Goal: Communication & Community: Connect with others

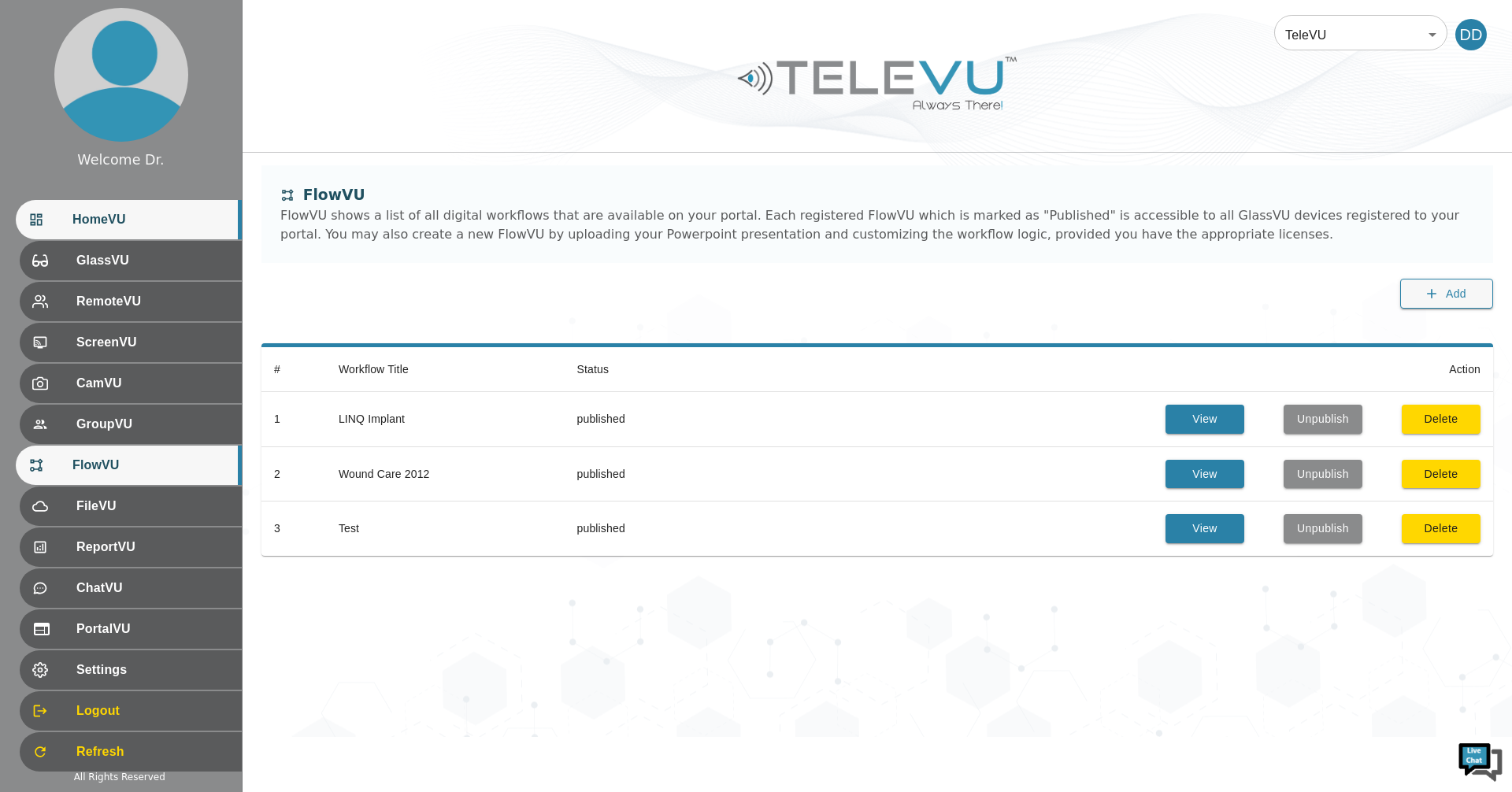
click at [124, 232] on div "HomeVU" at bounding box center [129, 219] width 226 height 39
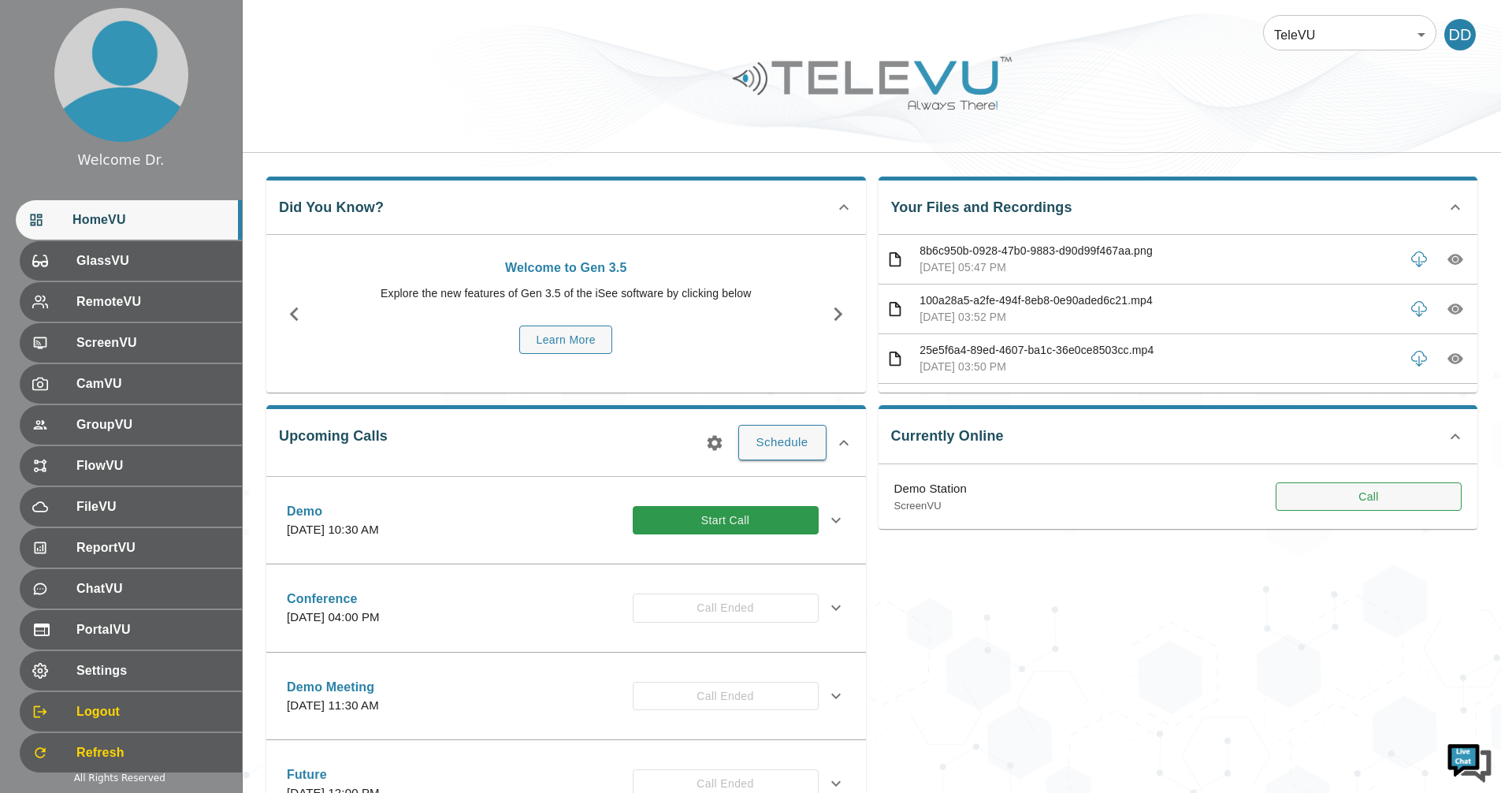
click at [1332, 503] on button "Call" at bounding box center [1369, 496] width 186 height 29
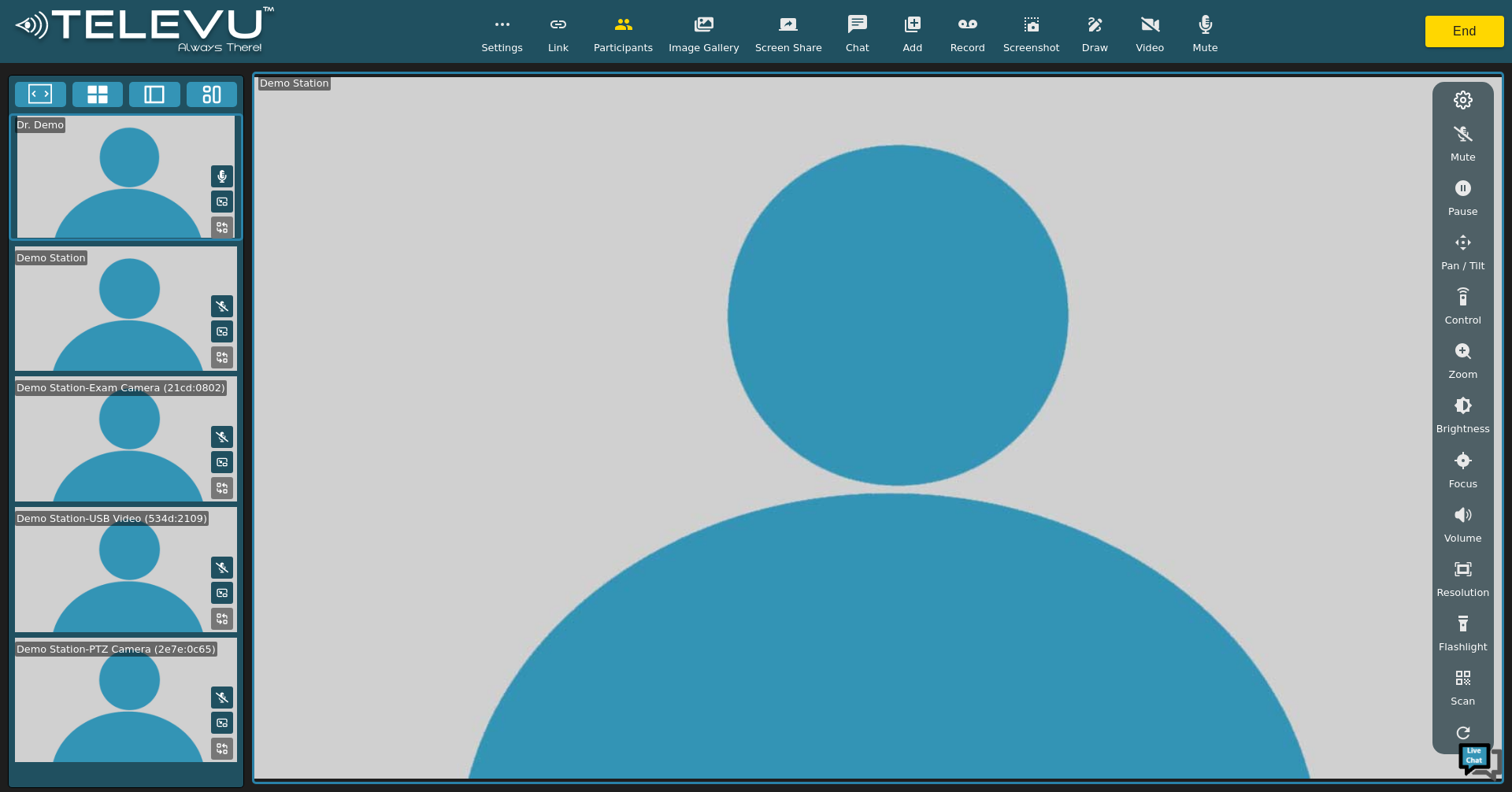
click at [93, 95] on icon at bounding box center [98, 95] width 24 height 24
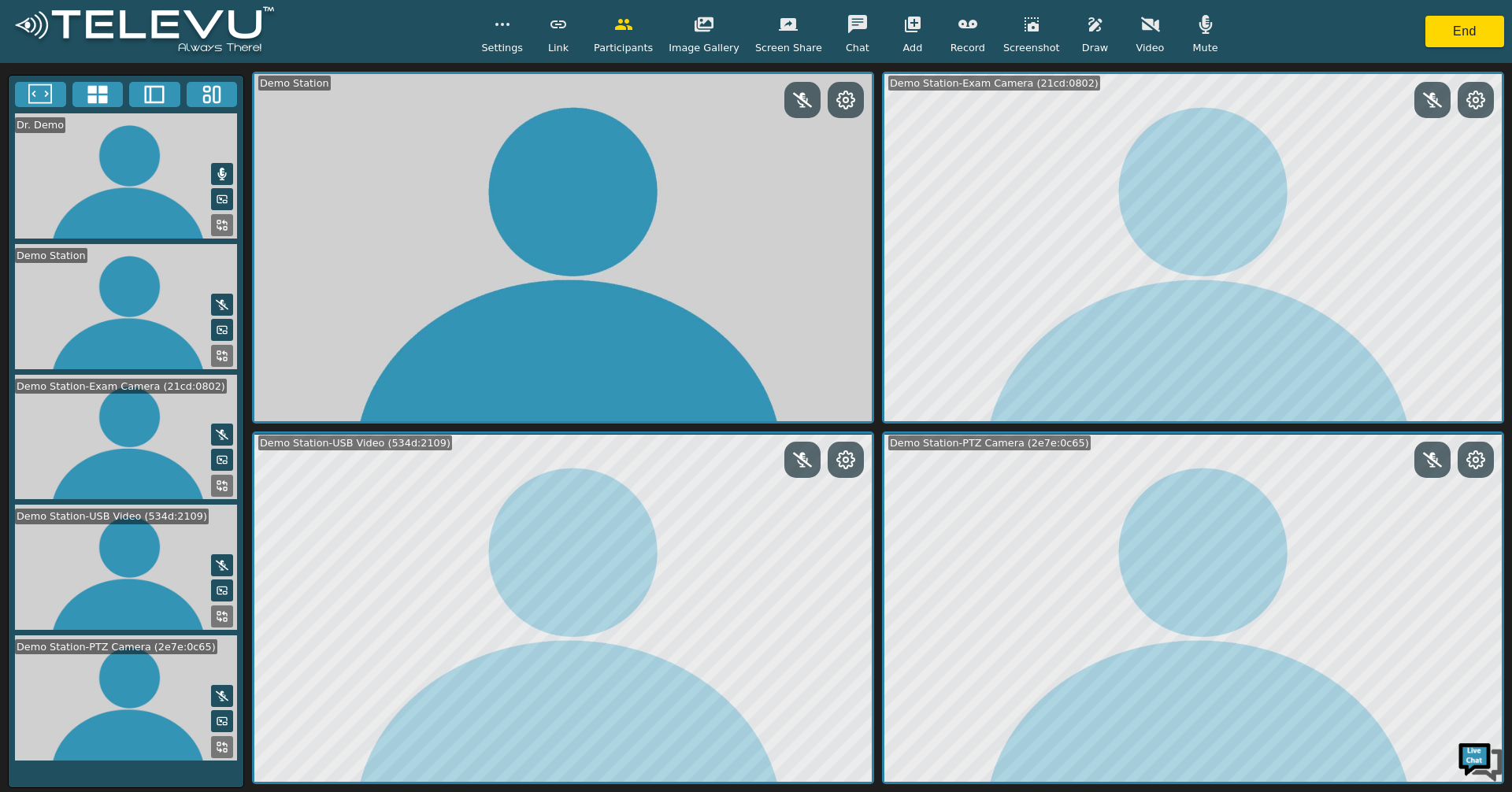
click at [217, 492] on button at bounding box center [222, 485] width 22 height 22
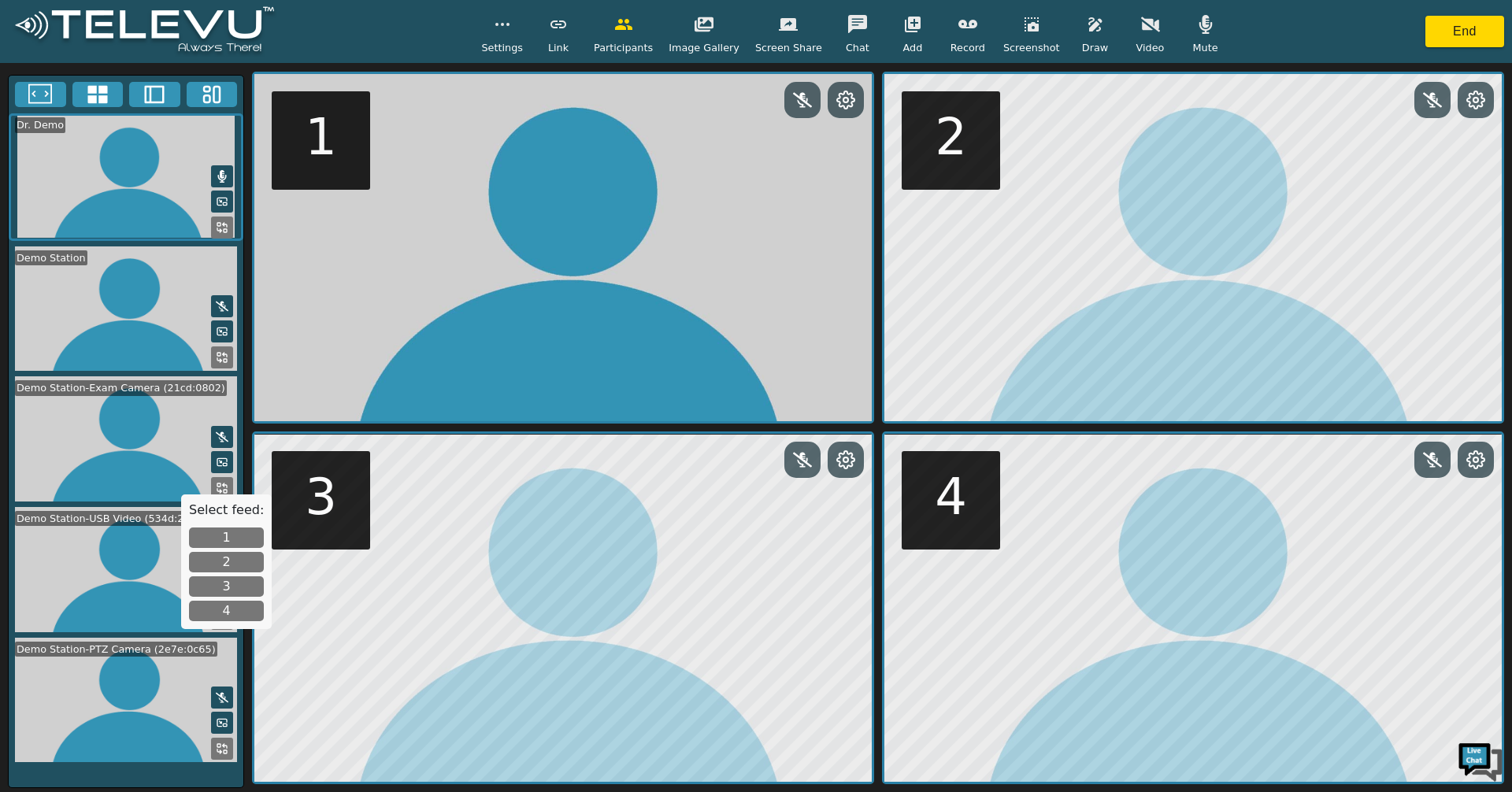
click at [216, 536] on button "1" at bounding box center [226, 537] width 75 height 20
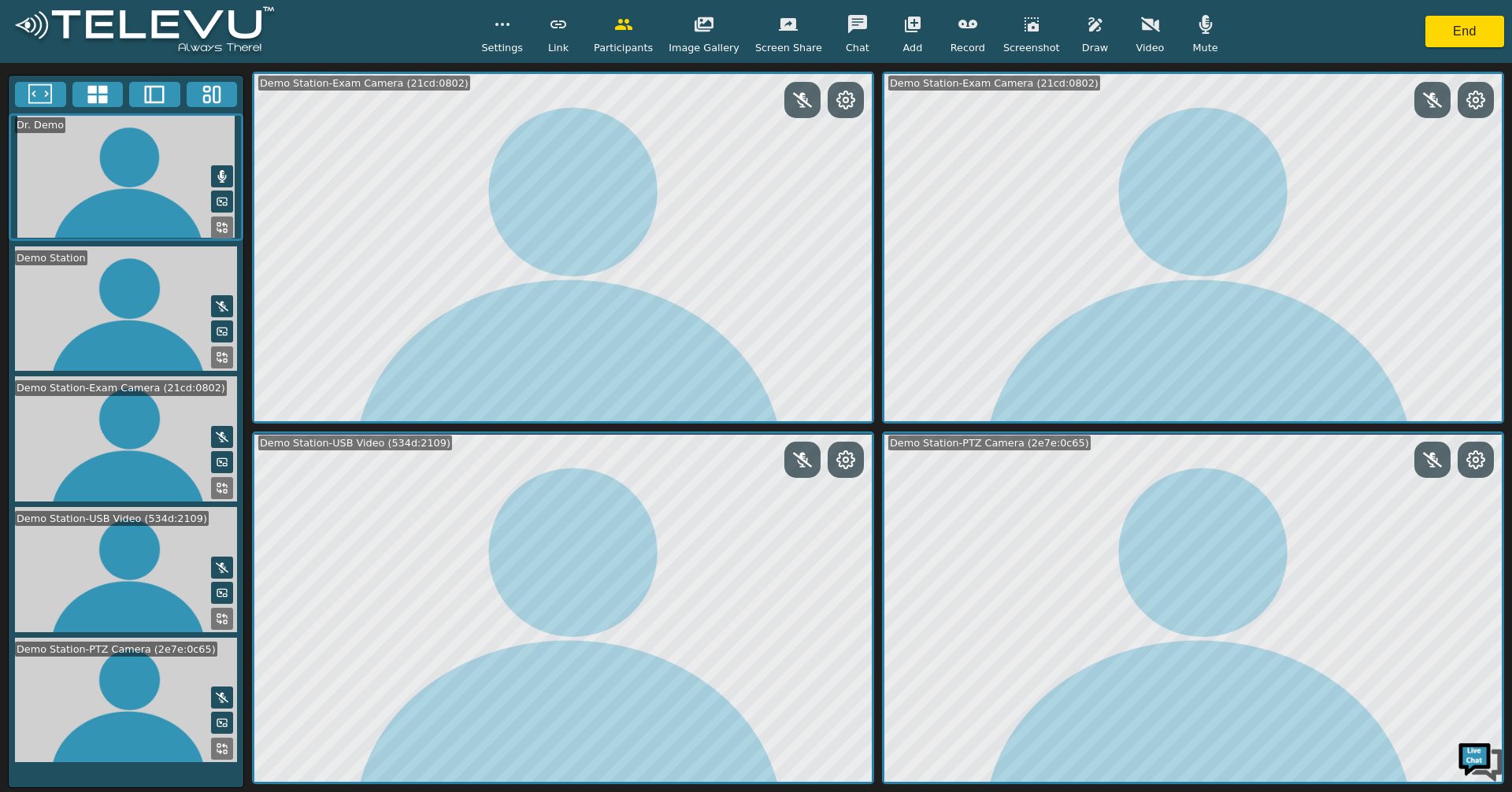
click at [224, 615] on icon at bounding box center [222, 618] width 13 height 13
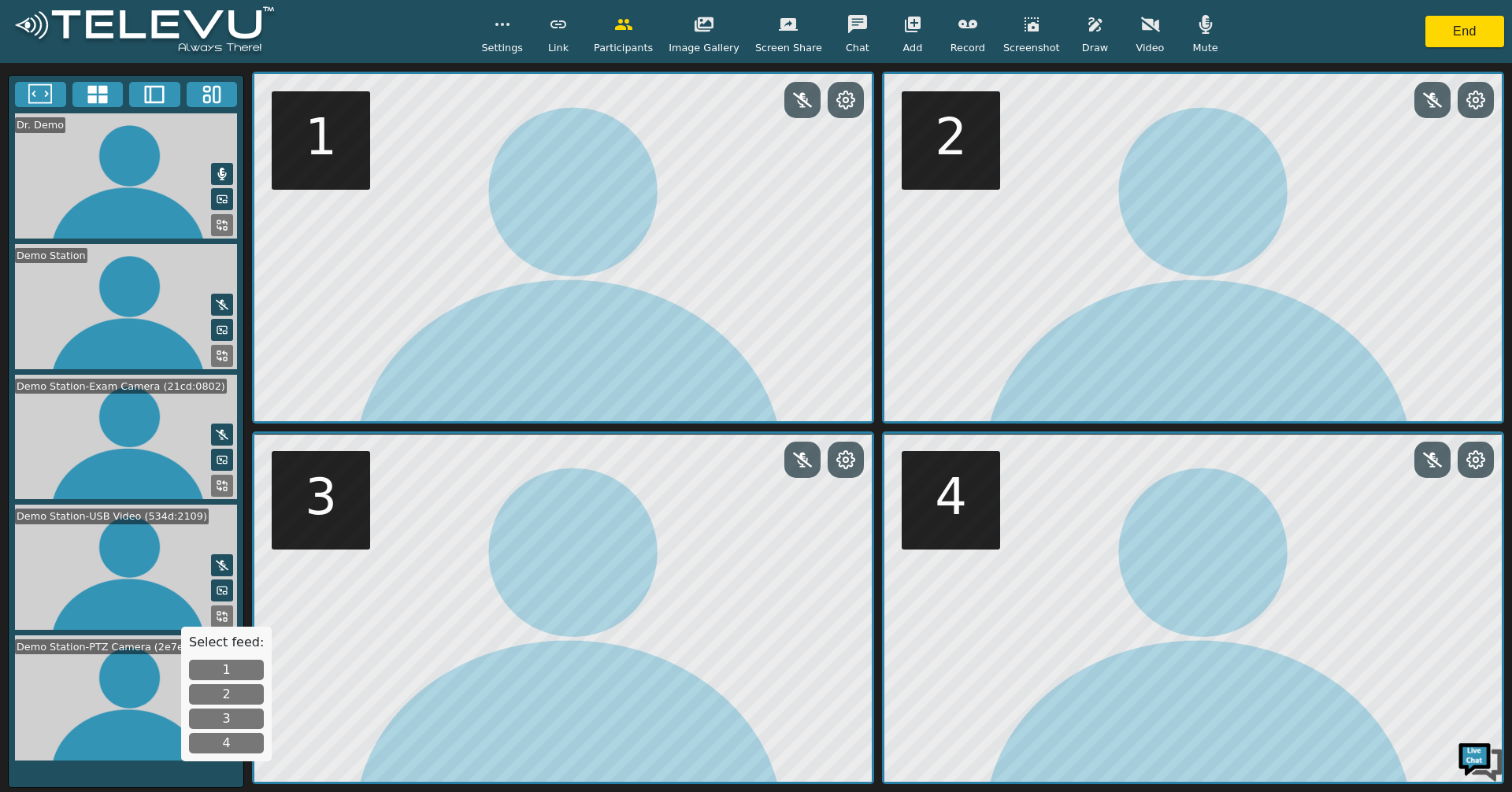
click at [231, 690] on button "2" at bounding box center [226, 694] width 75 height 20
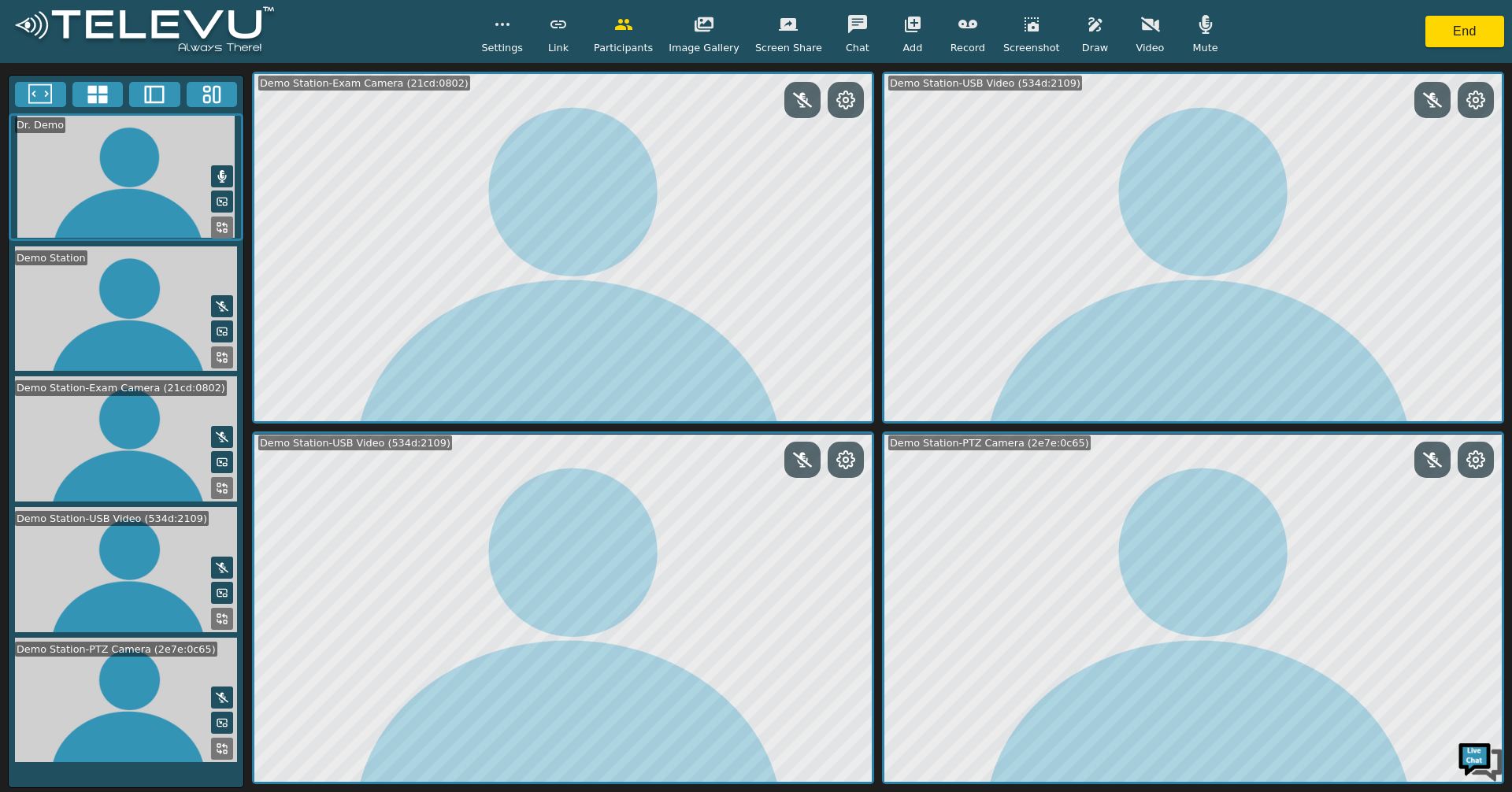
click at [221, 749] on icon at bounding box center [219, 751] width 4 height 4
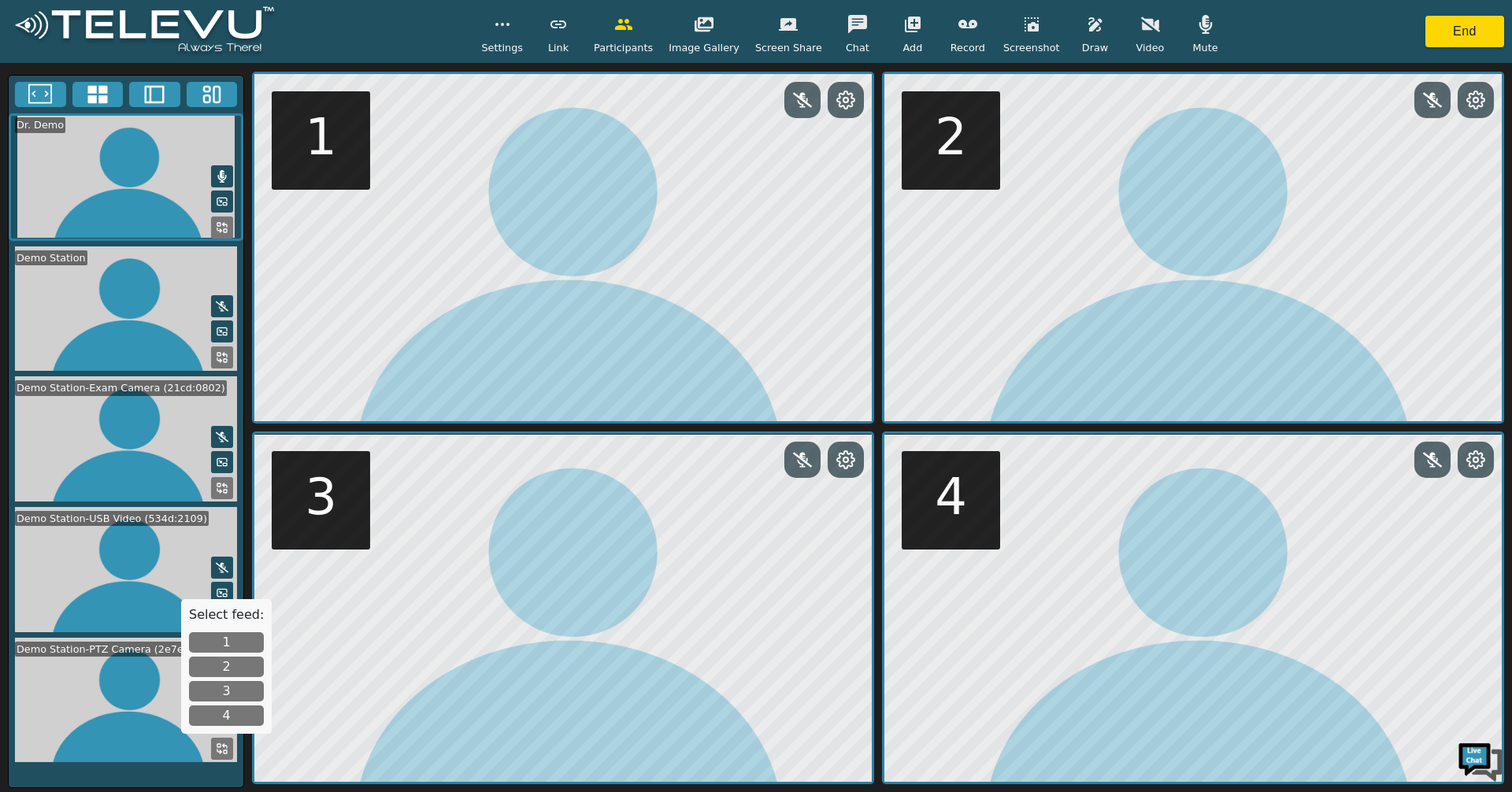
click at [522, 31] on button "button" at bounding box center [502, 25] width 39 height 32
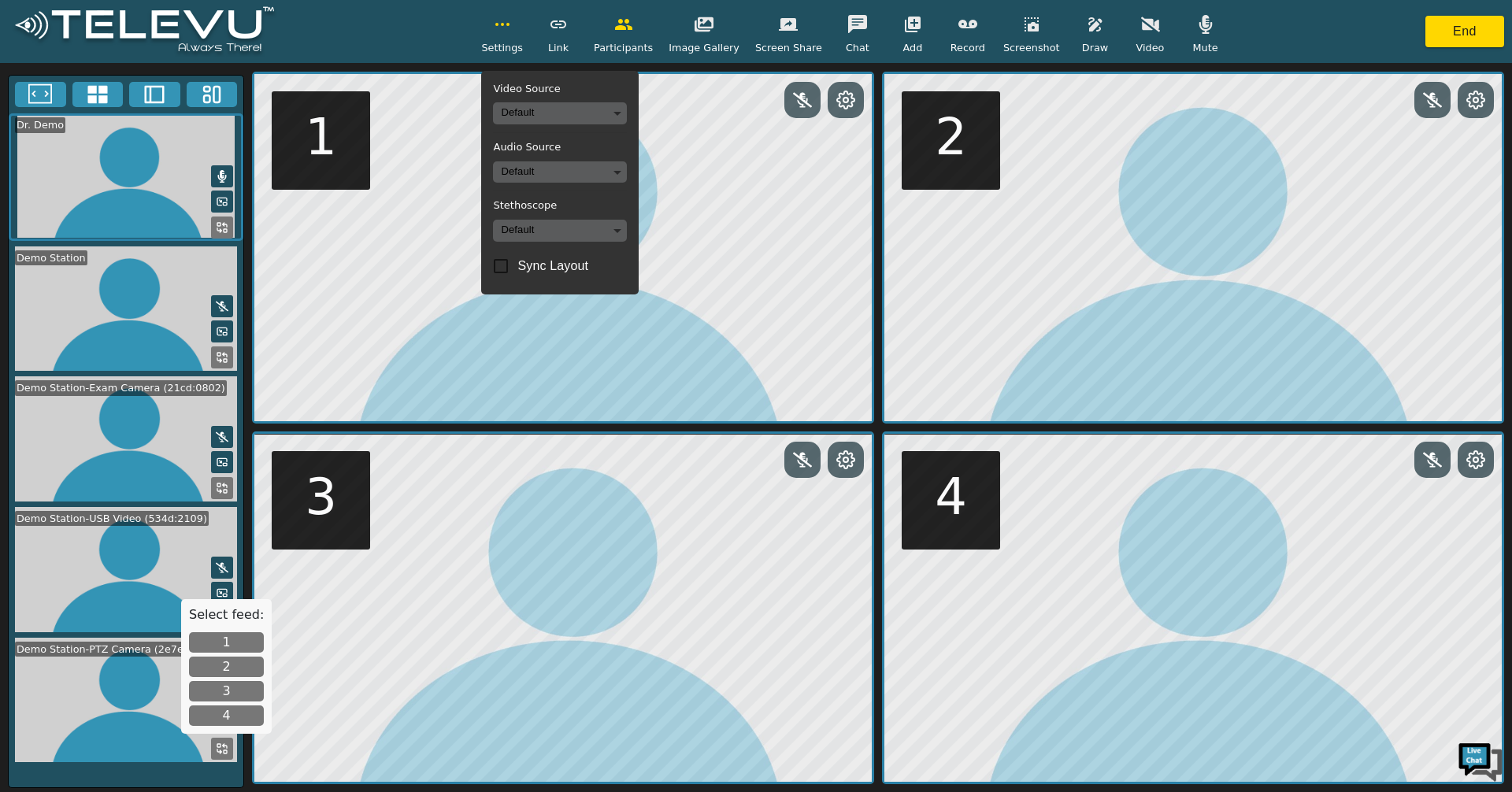
click at [512, 32] on icon "button" at bounding box center [502, 24] width 19 height 19
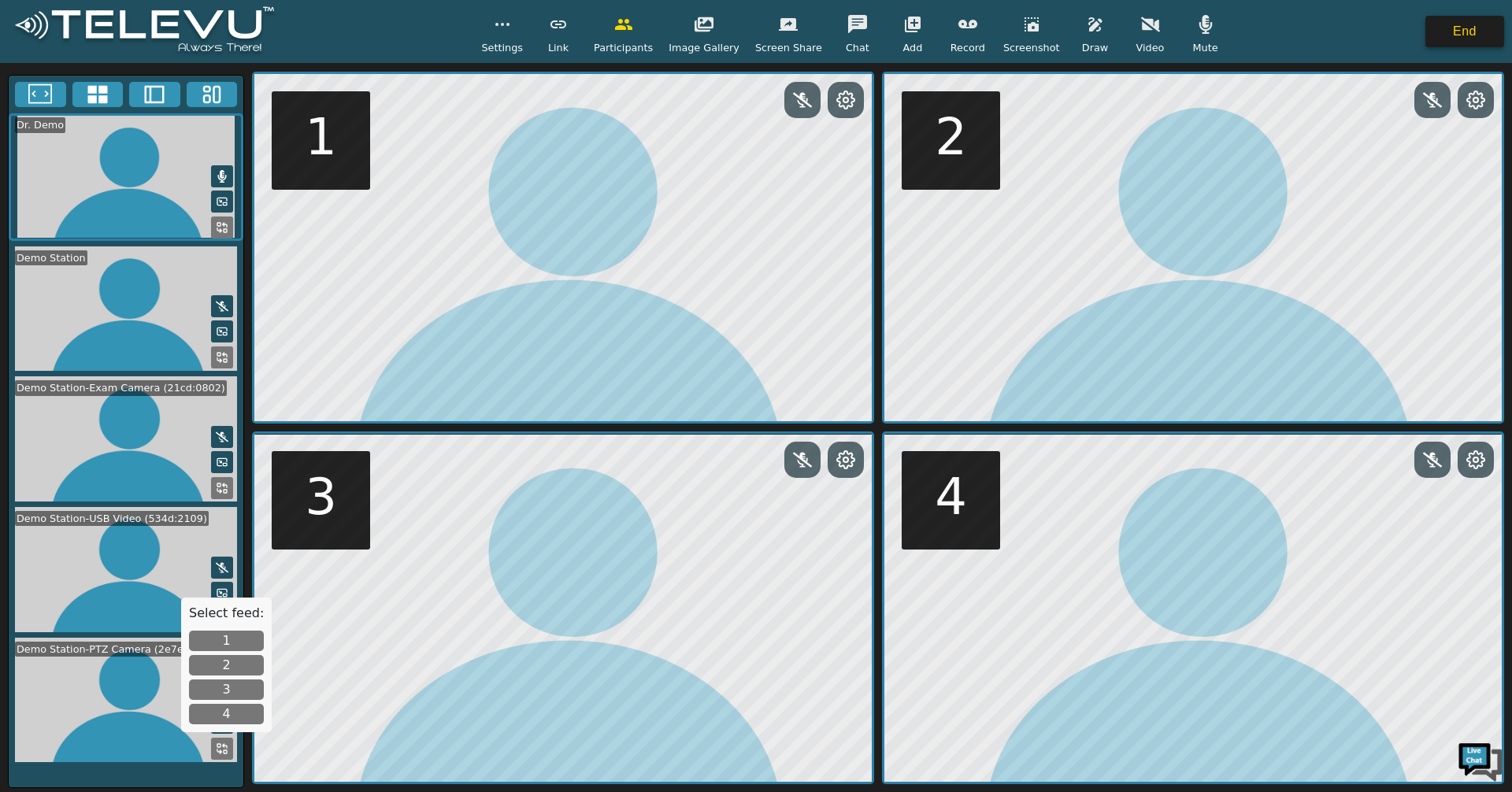
click at [1486, 19] on button "End" at bounding box center [1464, 32] width 79 height 32
